Goal: Task Accomplishment & Management: Use online tool/utility

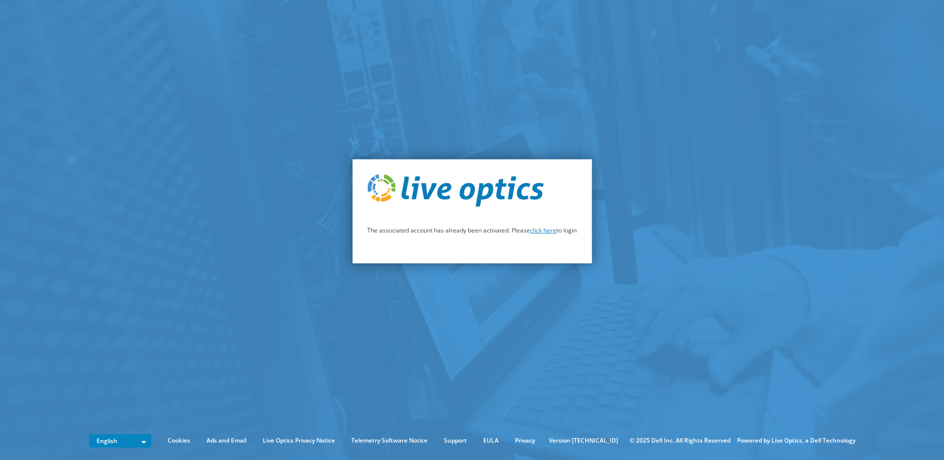
click at [542, 229] on link "click here" at bounding box center [543, 230] width 26 height 8
click at [536, 234] on link "click here" at bounding box center [543, 230] width 26 height 8
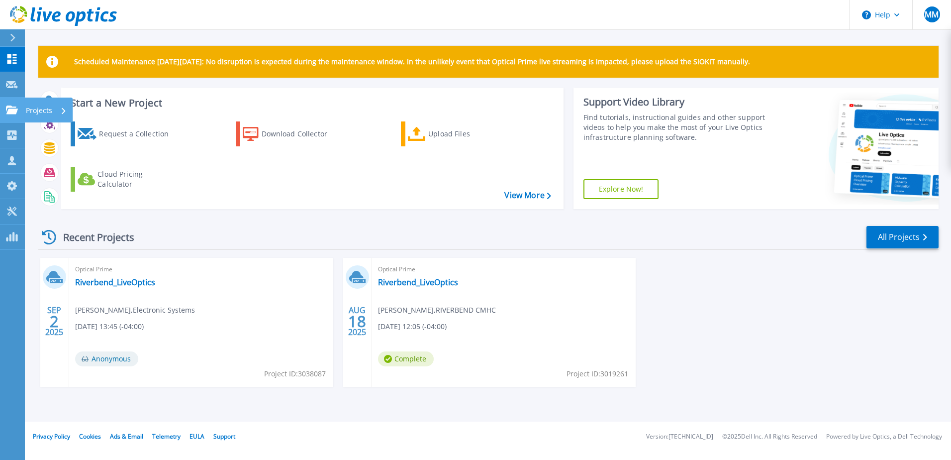
click at [9, 107] on icon at bounding box center [12, 109] width 12 height 8
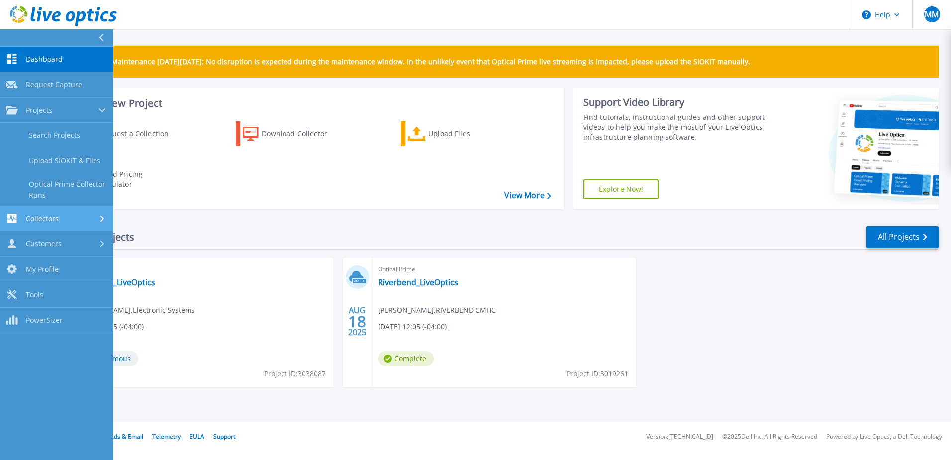
click at [42, 217] on span "Collectors" at bounding box center [42, 218] width 33 height 9
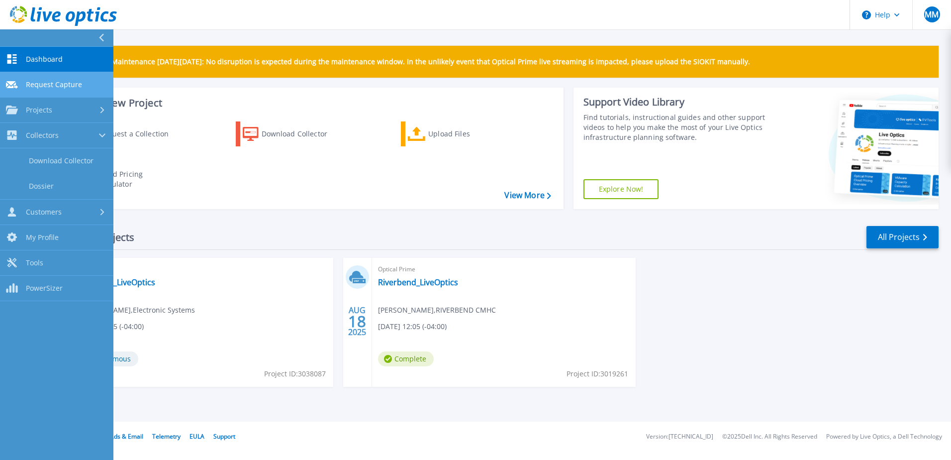
click at [46, 85] on span "Request Capture" at bounding box center [54, 84] width 56 height 9
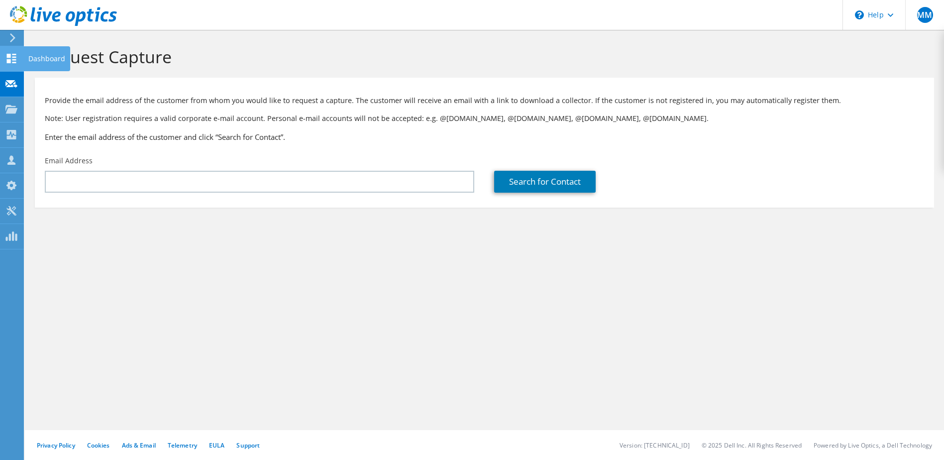
click at [14, 58] on icon at bounding box center [11, 58] width 12 height 9
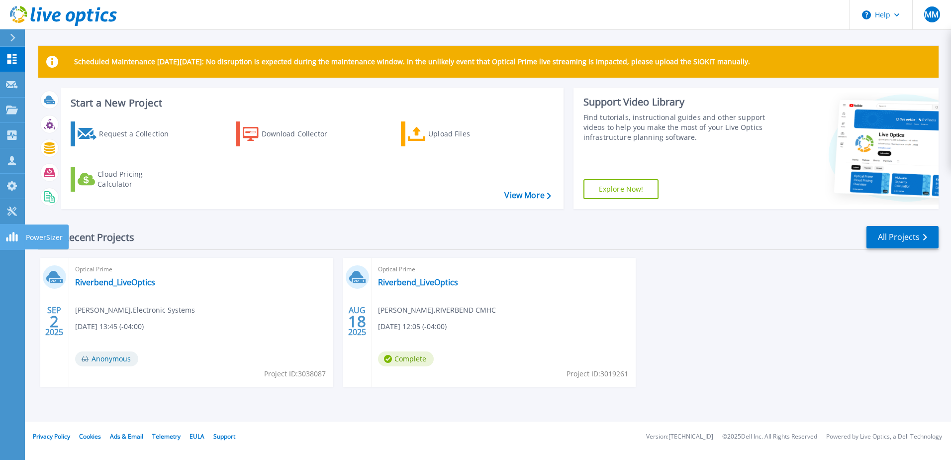
click at [14, 233] on rect at bounding box center [13, 236] width 2 height 9
click at [551, 194] on icon at bounding box center [549, 196] width 4 height 6
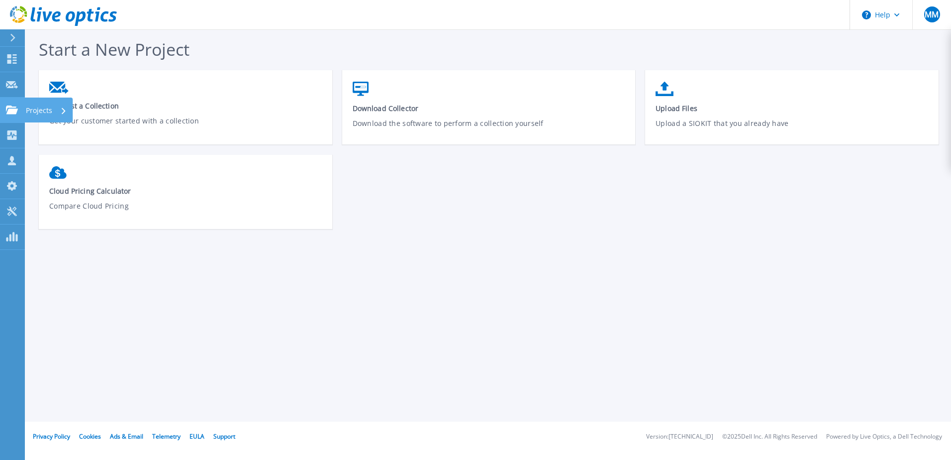
click at [21, 106] on link "Projects Projects" at bounding box center [12, 110] width 25 height 25
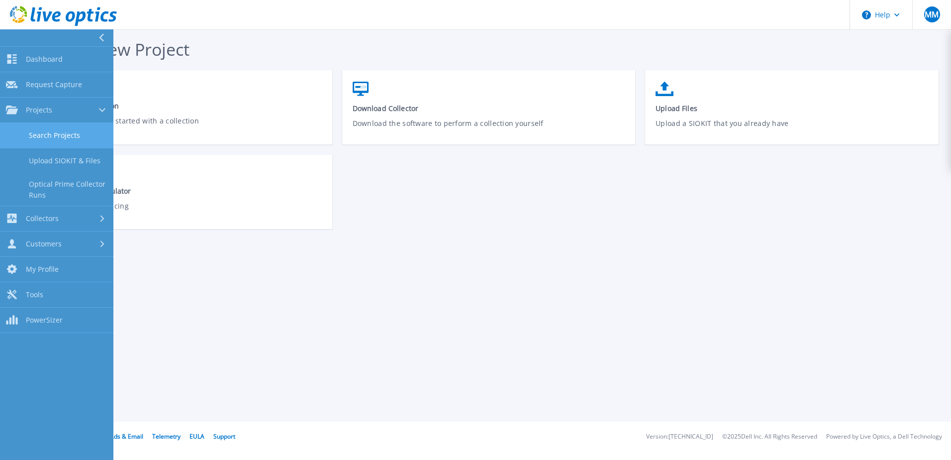
click at [47, 135] on link "Search Projects" at bounding box center [56, 135] width 113 height 25
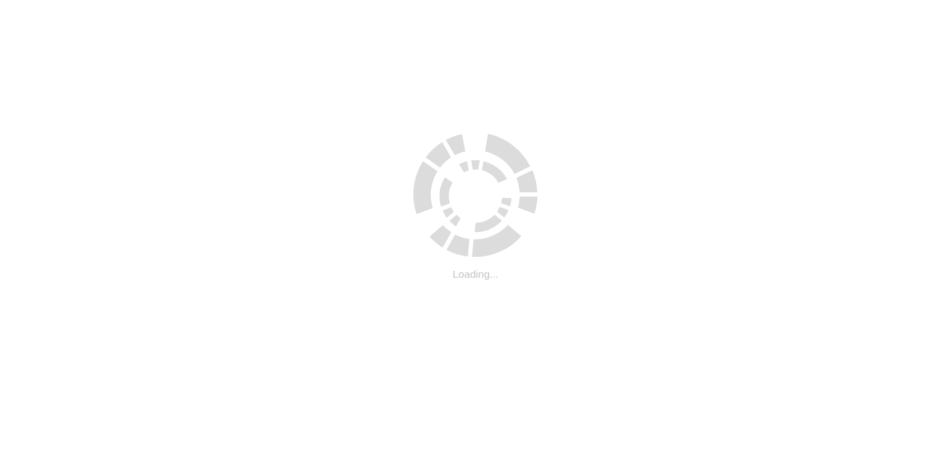
click at [49, 4] on html ".cls-1 { fill: #cecece; } .cls-1 { fill: #cecece; } Loading..." at bounding box center [475, 2] width 951 height 4
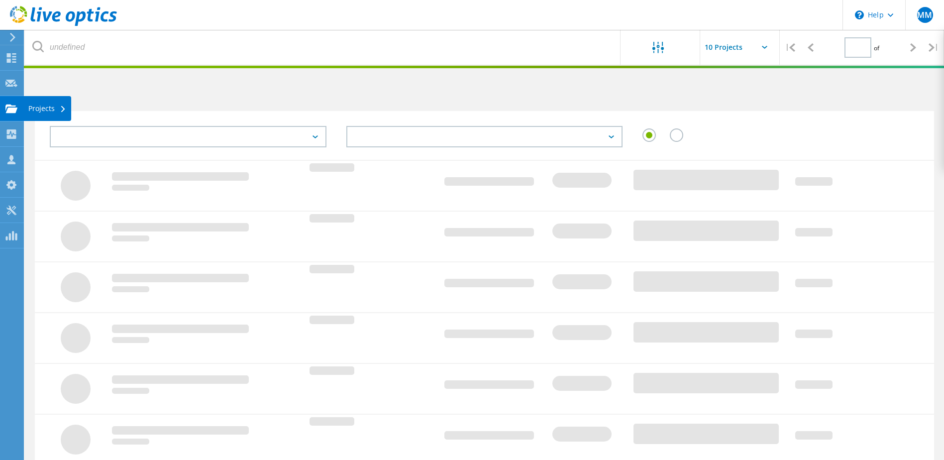
type input "1"
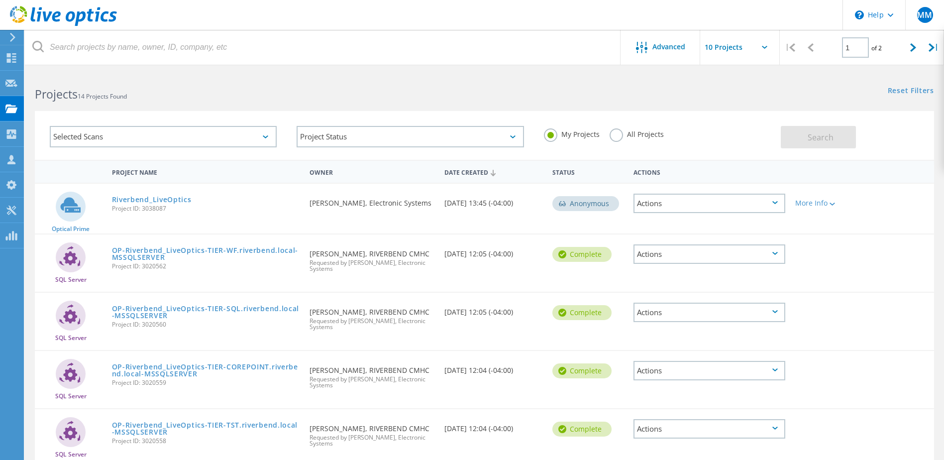
click at [622, 132] on label "All Projects" at bounding box center [636, 132] width 54 height 9
click at [0, 0] on input "All Projects" at bounding box center [0, 0] width 0 height 0
click at [841, 140] on button "Search" at bounding box center [818, 137] width 75 height 22
click at [169, 199] on link "Riverbend_LiveOptics" at bounding box center [152, 199] width 80 height 7
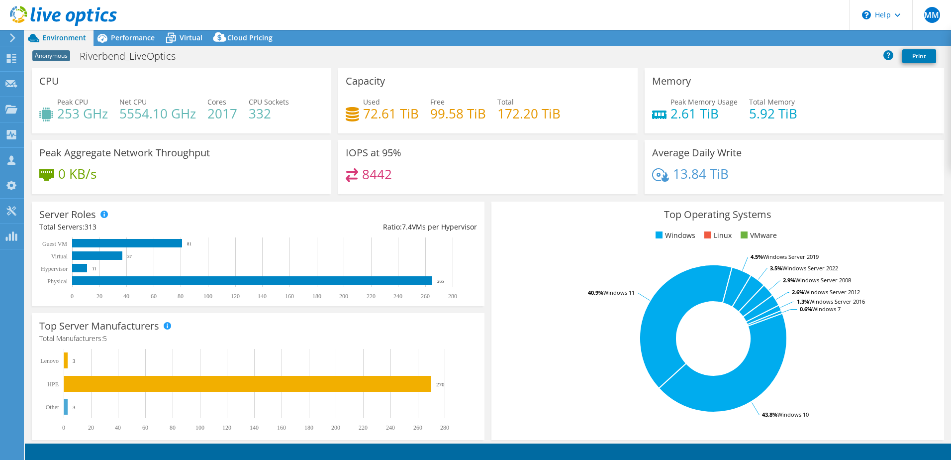
select select "USD"
click at [188, 35] on span "Virtual" at bounding box center [191, 37] width 23 height 9
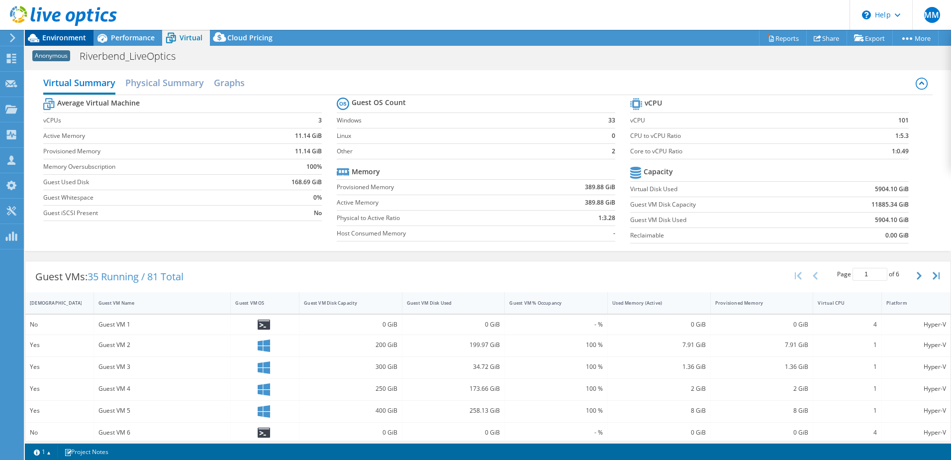
click at [54, 40] on span "Environment" at bounding box center [64, 37] width 44 height 9
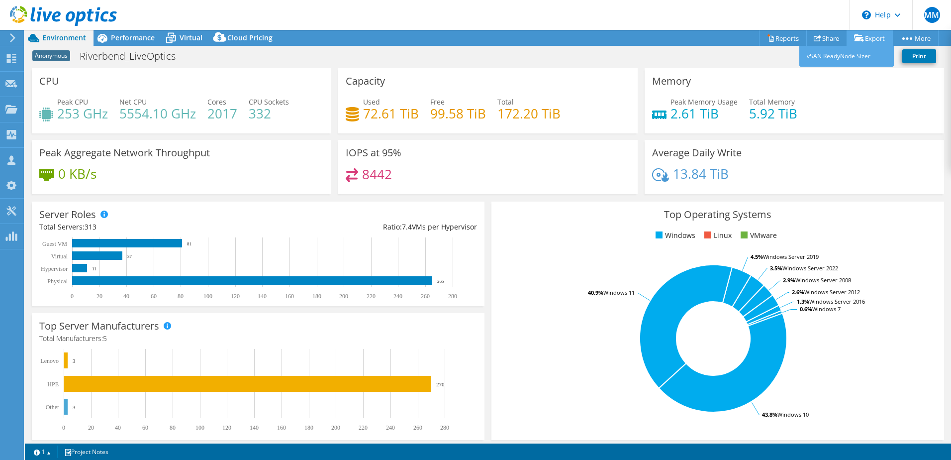
click at [865, 39] on link "Export" at bounding box center [870, 37] width 46 height 15
click at [829, 58] on link "vSAN ReadyNode Sizer" at bounding box center [846, 56] width 95 height 21
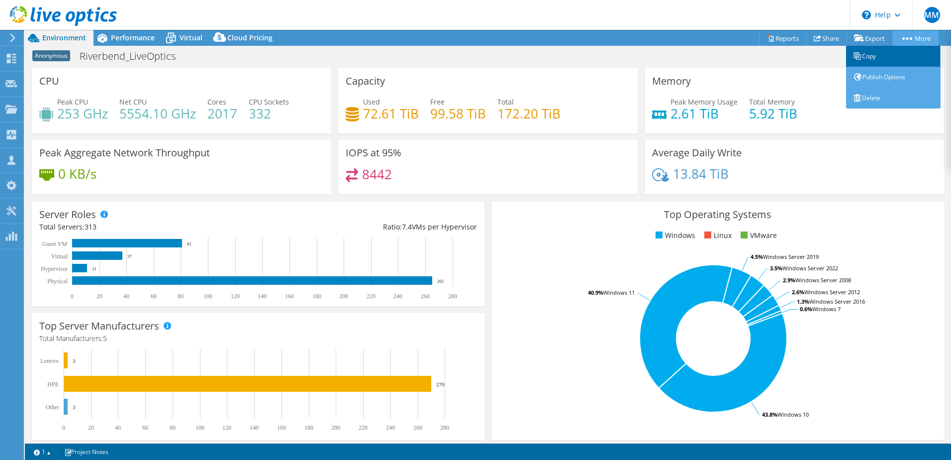
click at [886, 59] on link "Copy" at bounding box center [893, 56] width 95 height 21
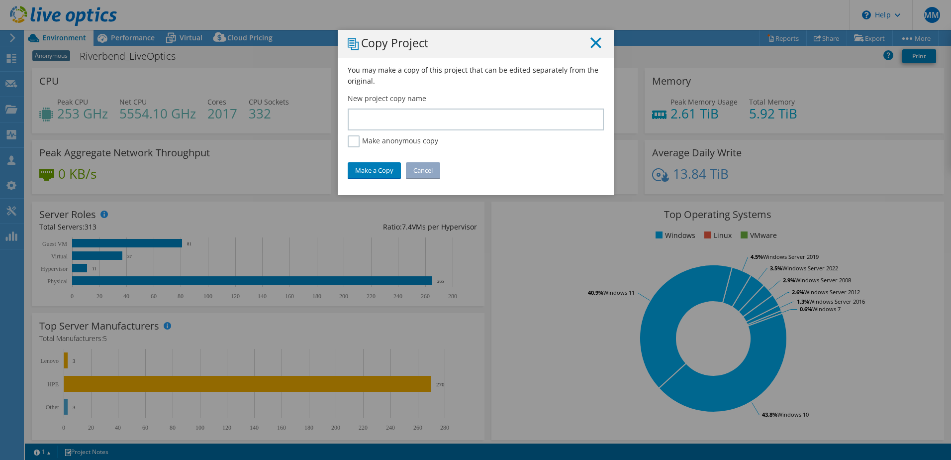
click at [592, 43] on line at bounding box center [596, 43] width 10 height 10
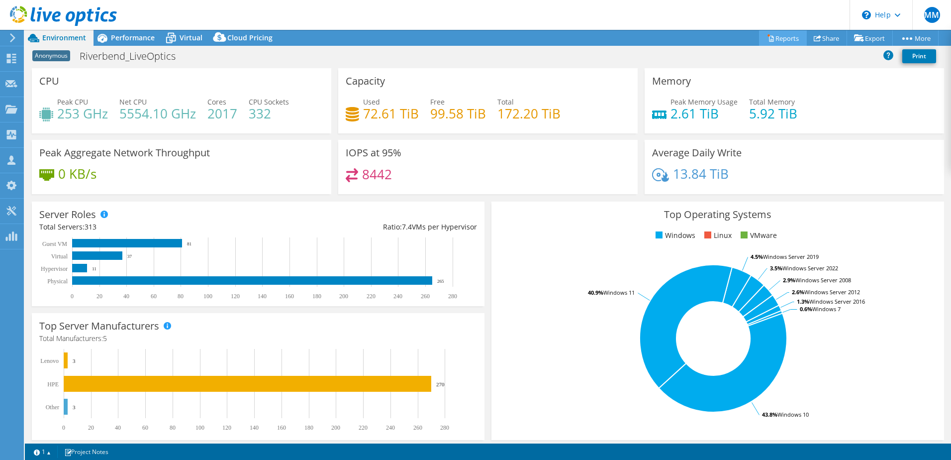
click at [780, 41] on link "Reports" at bounding box center [783, 37] width 48 height 15
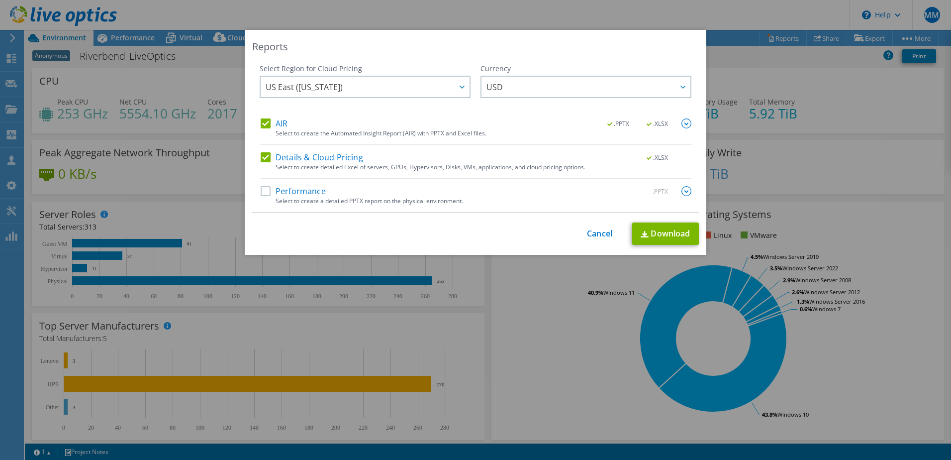
click at [261, 193] on label "Performance" at bounding box center [293, 191] width 65 height 10
click at [0, 0] on input "Performance" at bounding box center [0, 0] width 0 height 0
click at [661, 236] on link "Download" at bounding box center [665, 233] width 67 height 22
click at [915, 21] on div "Reports Select Region for Cloud Pricing Asia Pacific (Hong Kong) Asia Pacific (…" at bounding box center [475, 230] width 951 height 460
